Goal: Check status: Check status

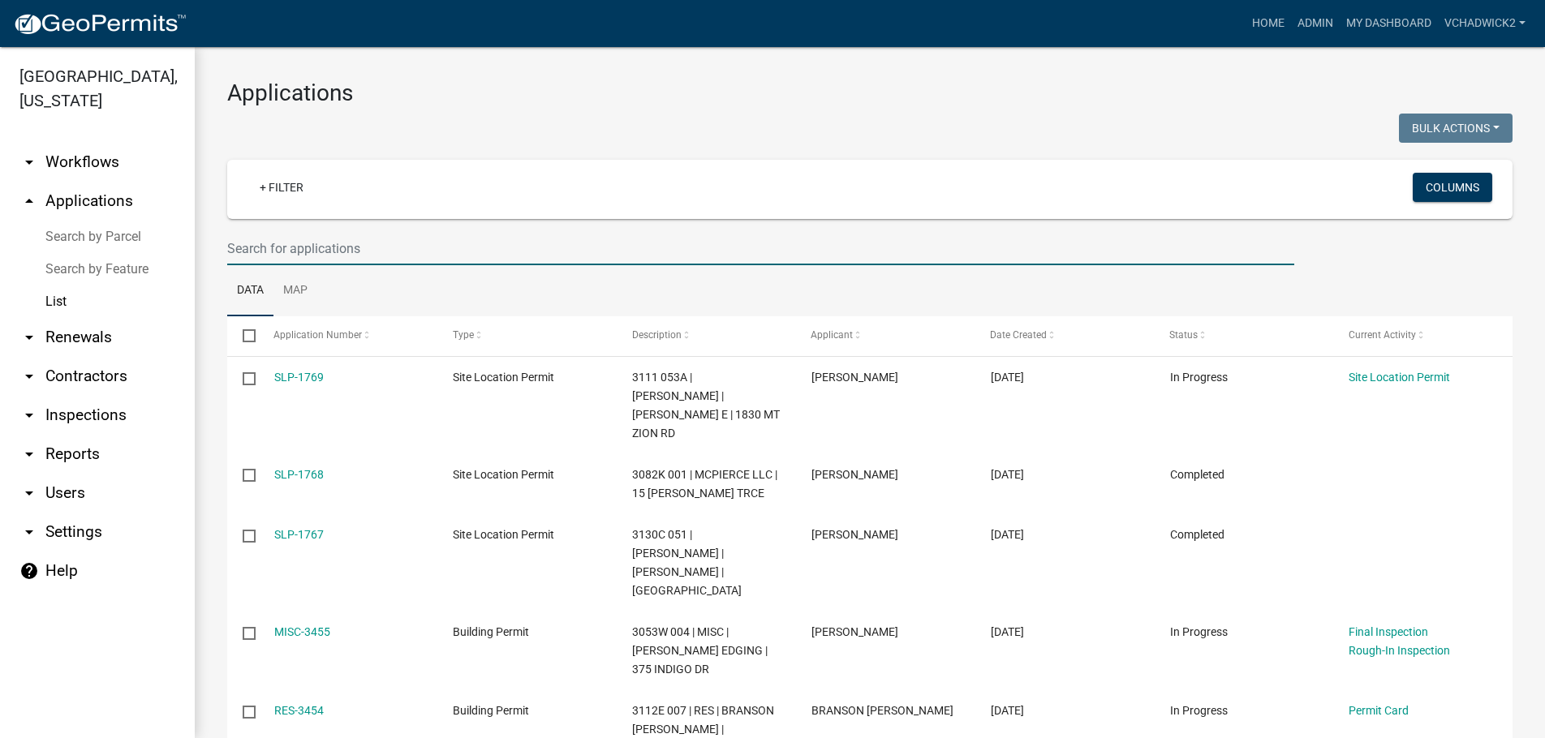
click at [325, 249] on input "text" at bounding box center [760, 248] width 1067 height 33
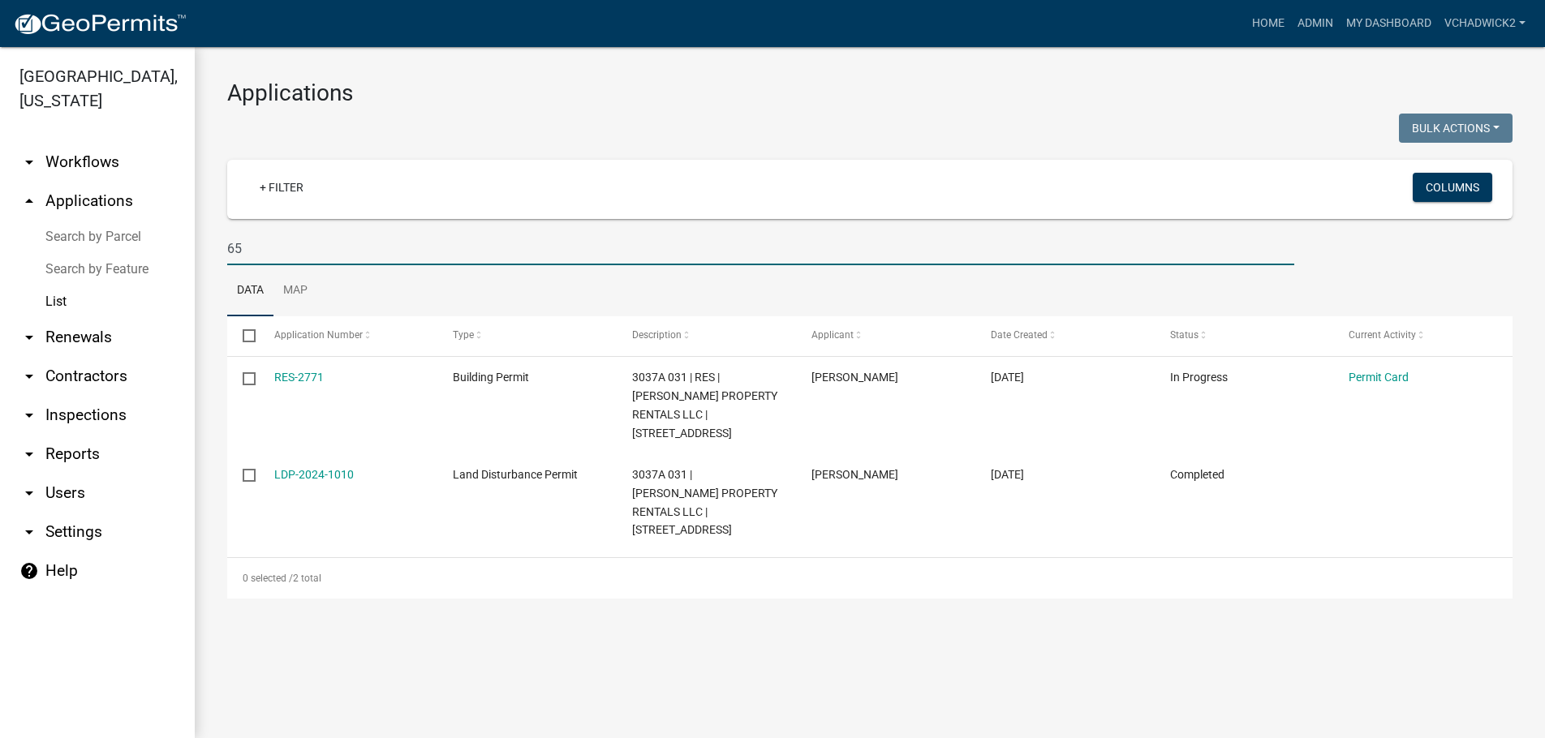
type input "6"
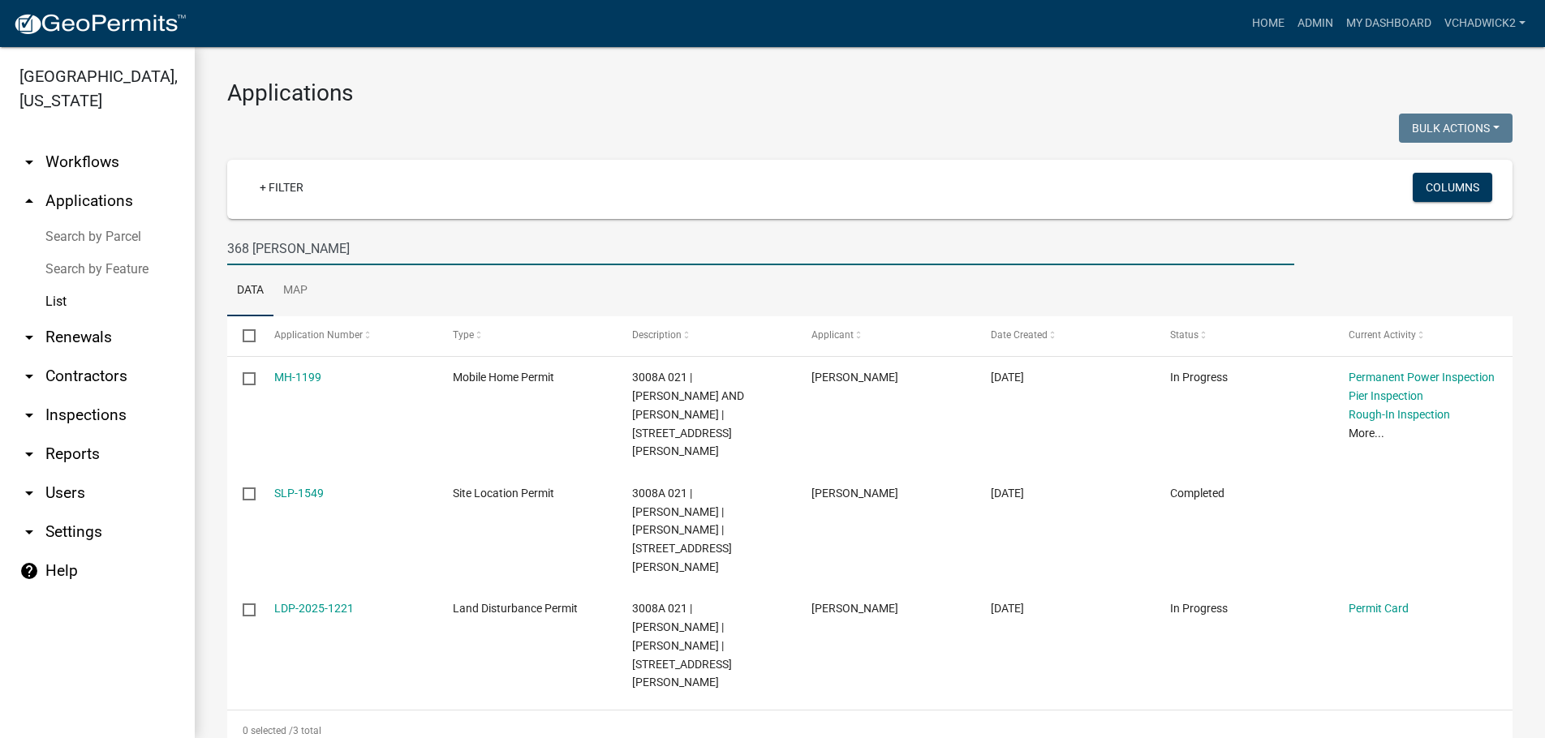
type input "368 [PERSON_NAME]"
drag, startPoint x: 334, startPoint y: 252, endPoint x: -6, endPoint y: 248, distance: 340.8
click at [227, 248] on input "368 [PERSON_NAME]" at bounding box center [760, 248] width 1067 height 33
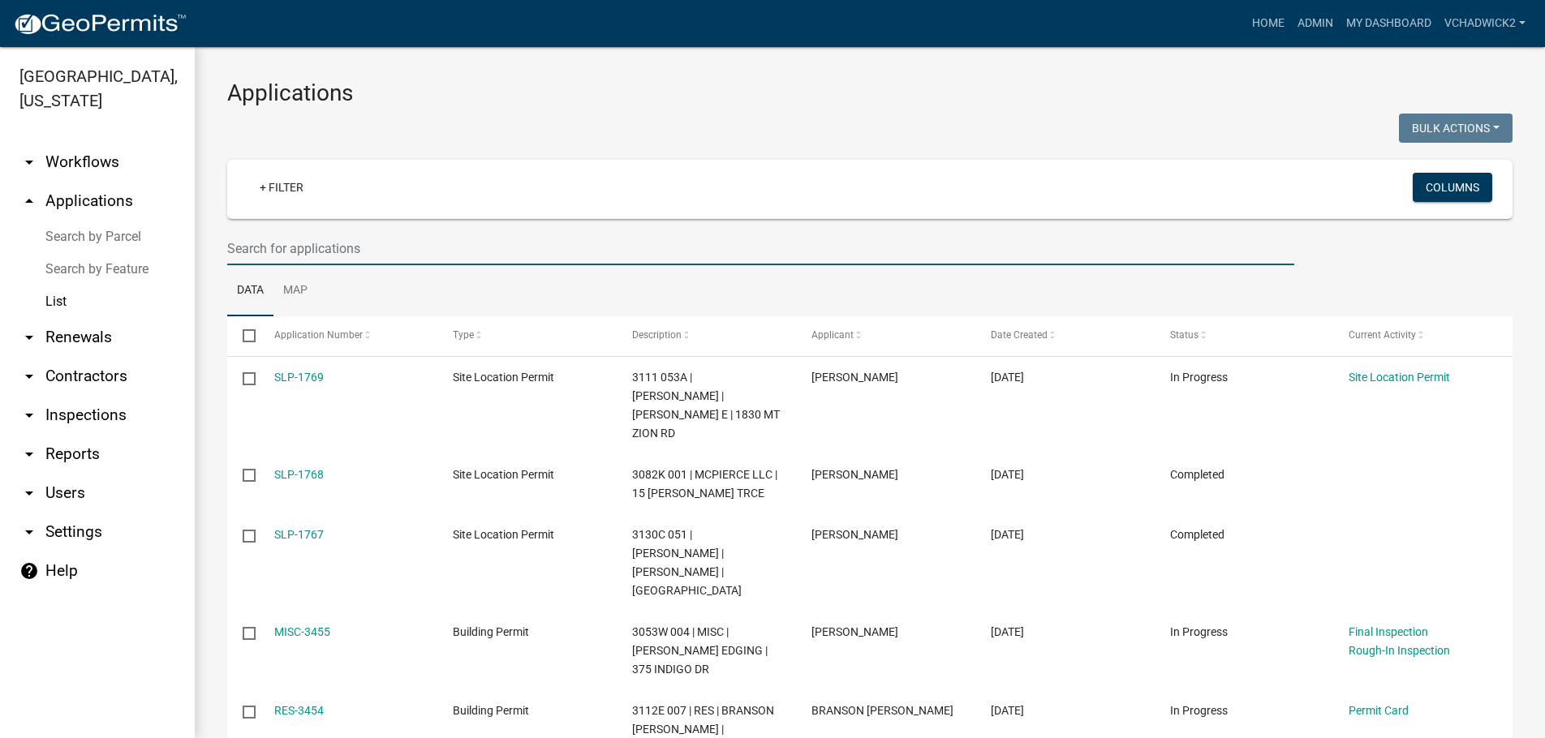
click at [801, 252] on input "text" at bounding box center [760, 248] width 1067 height 33
drag, startPoint x: 369, startPoint y: 247, endPoint x: 123, endPoint y: 241, distance: 246.7
click at [227, 241] on input "text" at bounding box center [760, 248] width 1067 height 33
drag, startPoint x: 229, startPoint y: 248, endPoint x: 448, endPoint y: 252, distance: 219.1
click at [448, 252] on input "text" at bounding box center [760, 248] width 1067 height 33
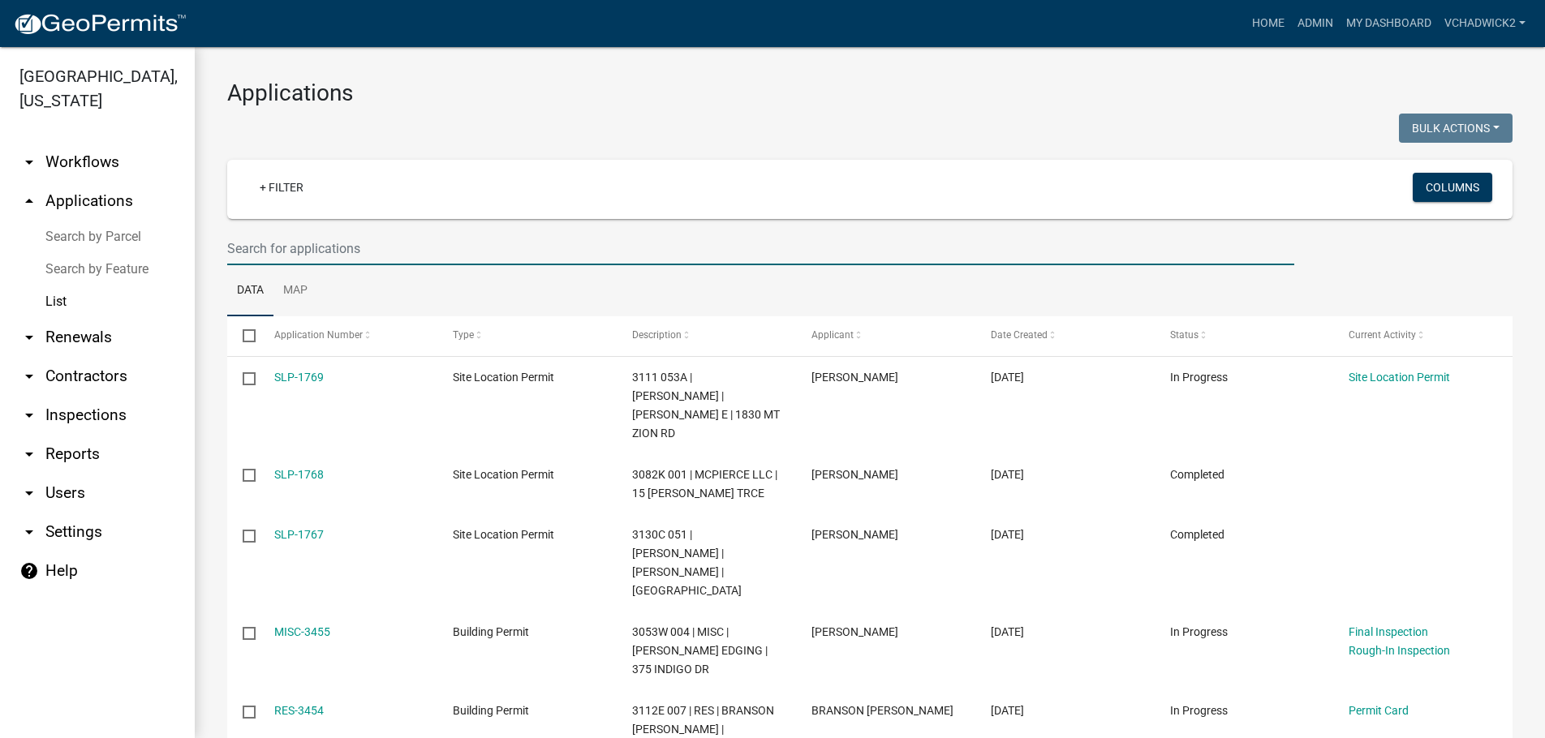
drag, startPoint x: 363, startPoint y: 247, endPoint x: 218, endPoint y: 249, distance: 145.2
click at [227, 249] on input "text" at bounding box center [760, 248] width 1067 height 33
drag, startPoint x: 225, startPoint y: 249, endPoint x: 366, endPoint y: 250, distance: 141.2
click at [366, 250] on div at bounding box center [760, 248] width 1091 height 33
drag, startPoint x: 367, startPoint y: 250, endPoint x: 186, endPoint y: 244, distance: 181.0
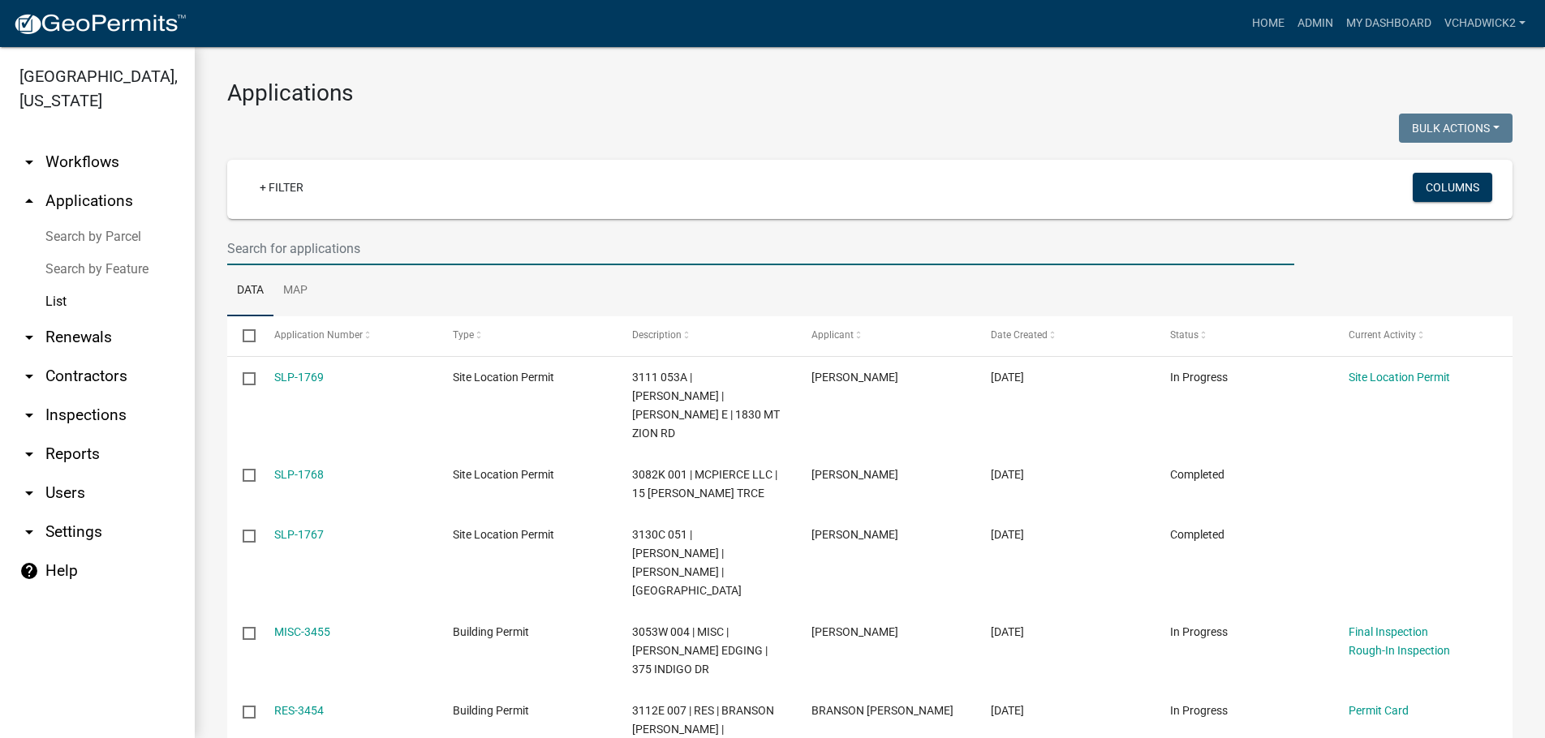
click at [227, 244] on input "text" at bounding box center [760, 248] width 1067 height 33
